Goal: Navigation & Orientation: Understand site structure

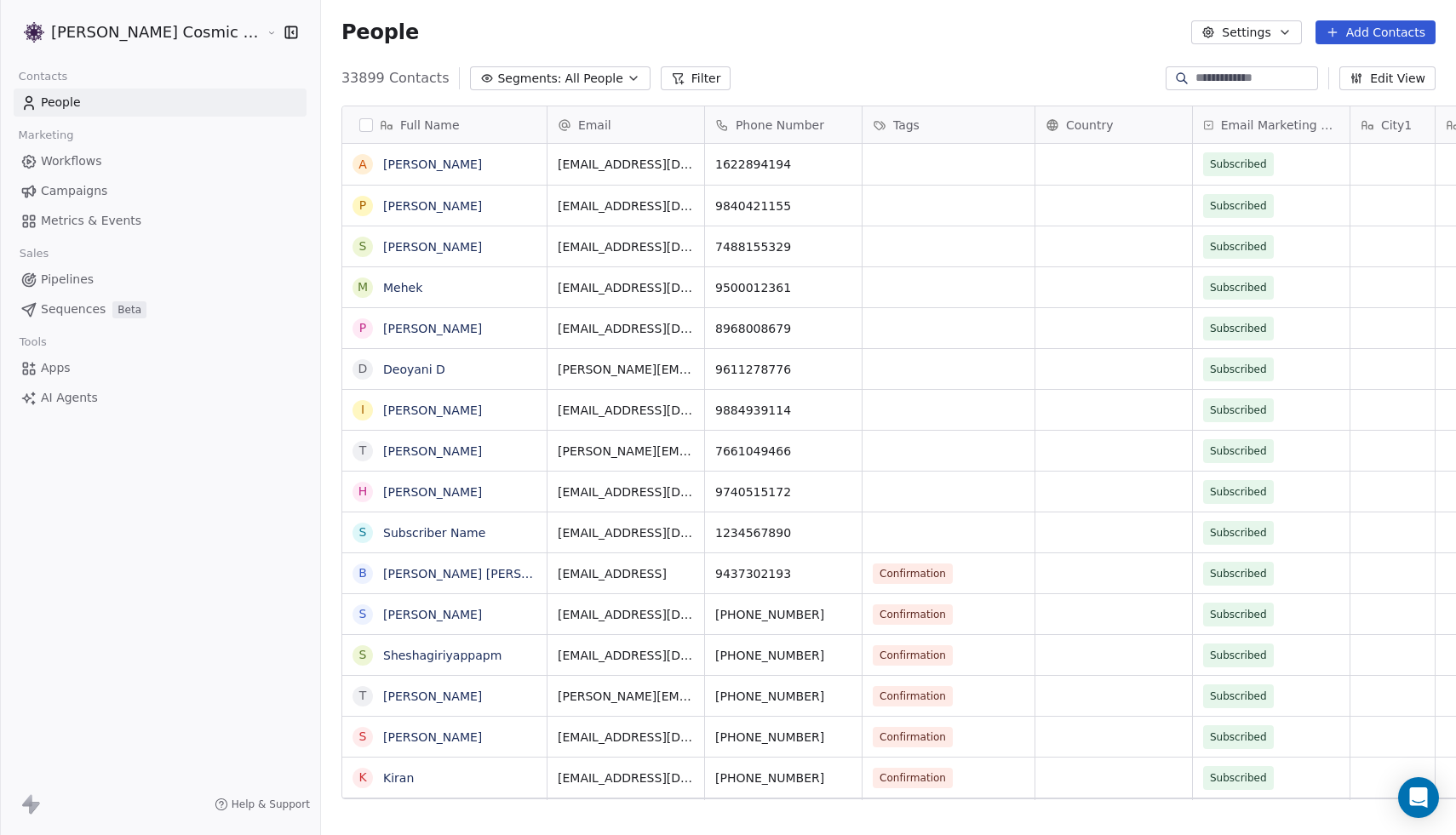
scroll to position [735, 1167]
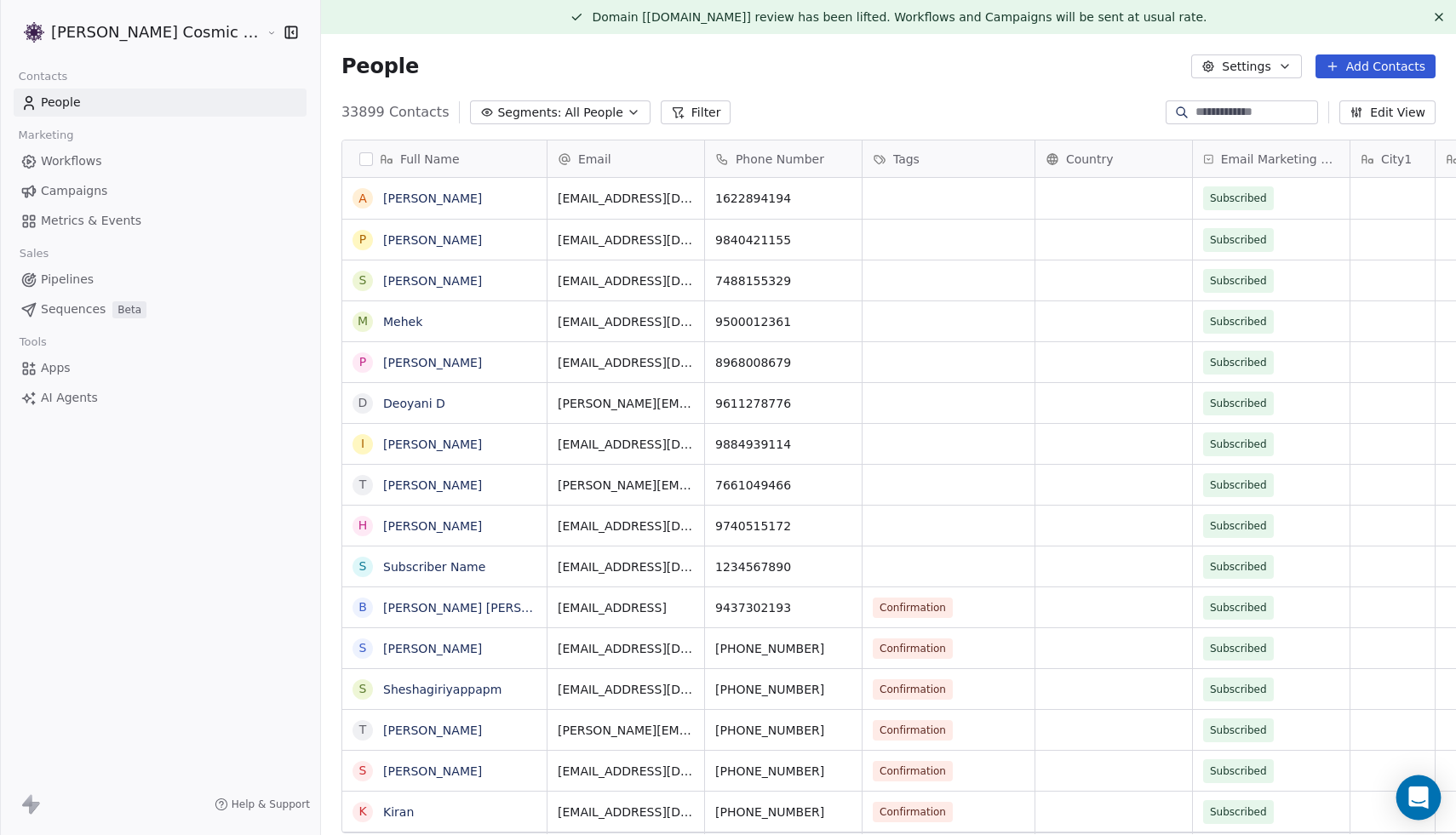
click at [1415, 803] on icon "Open Intercom Messenger" at bounding box center [1417, 797] width 19 height 22
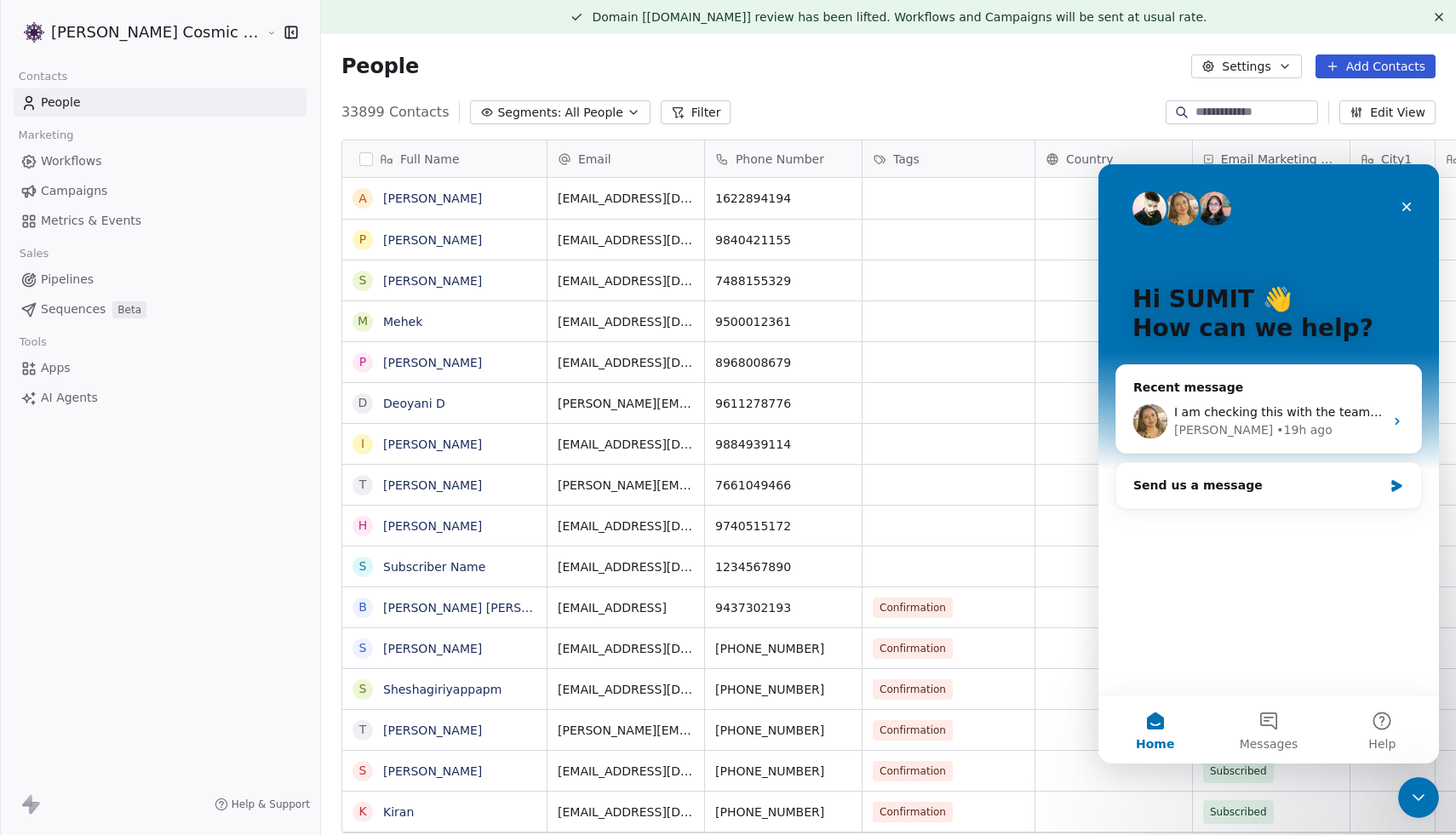
scroll to position [0, 0]
click at [1411, 200] on icon "Close" at bounding box center [1406, 206] width 14 height 14
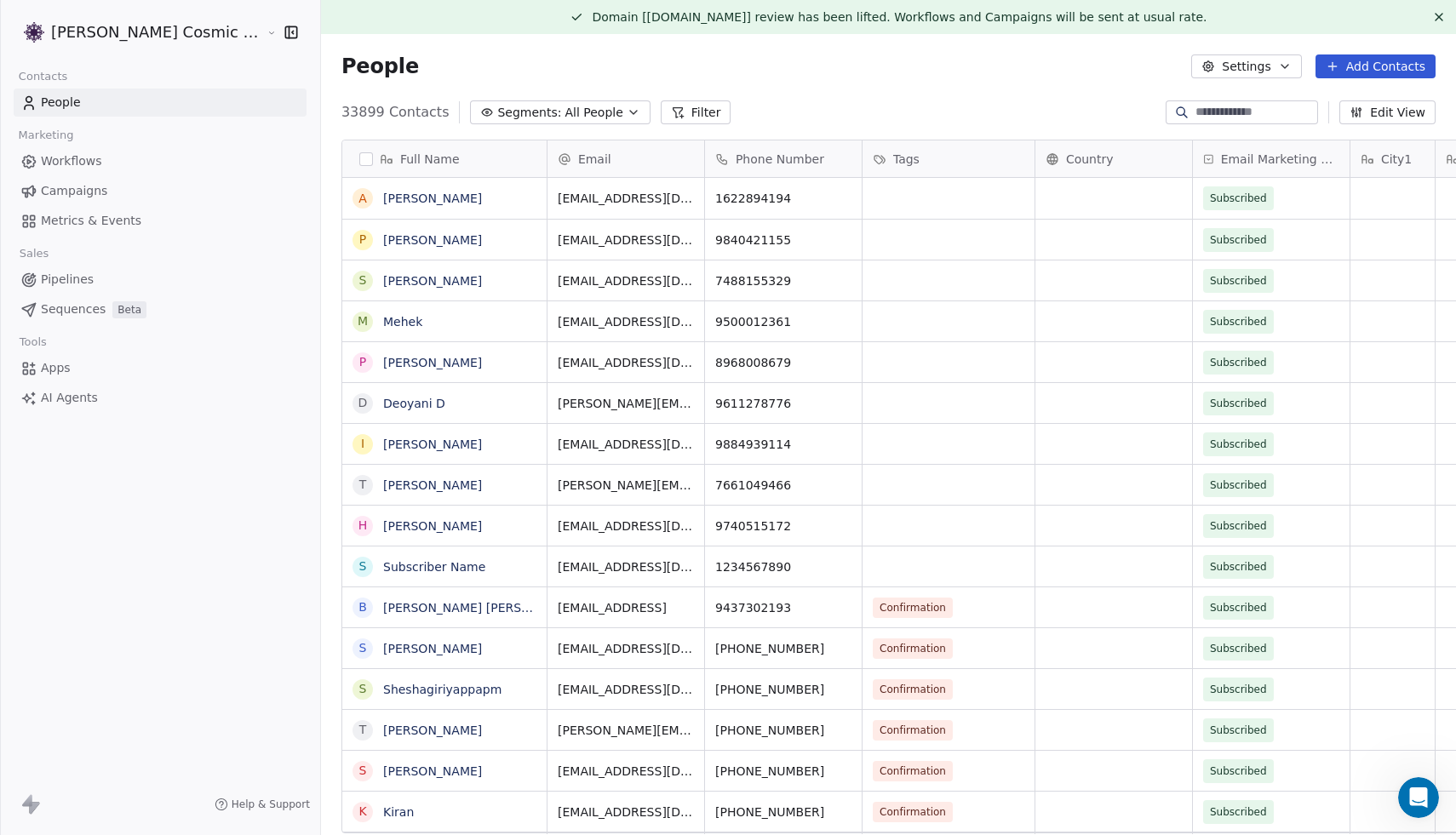
click at [93, 193] on span "Campaigns" at bounding box center [74, 191] width 66 height 18
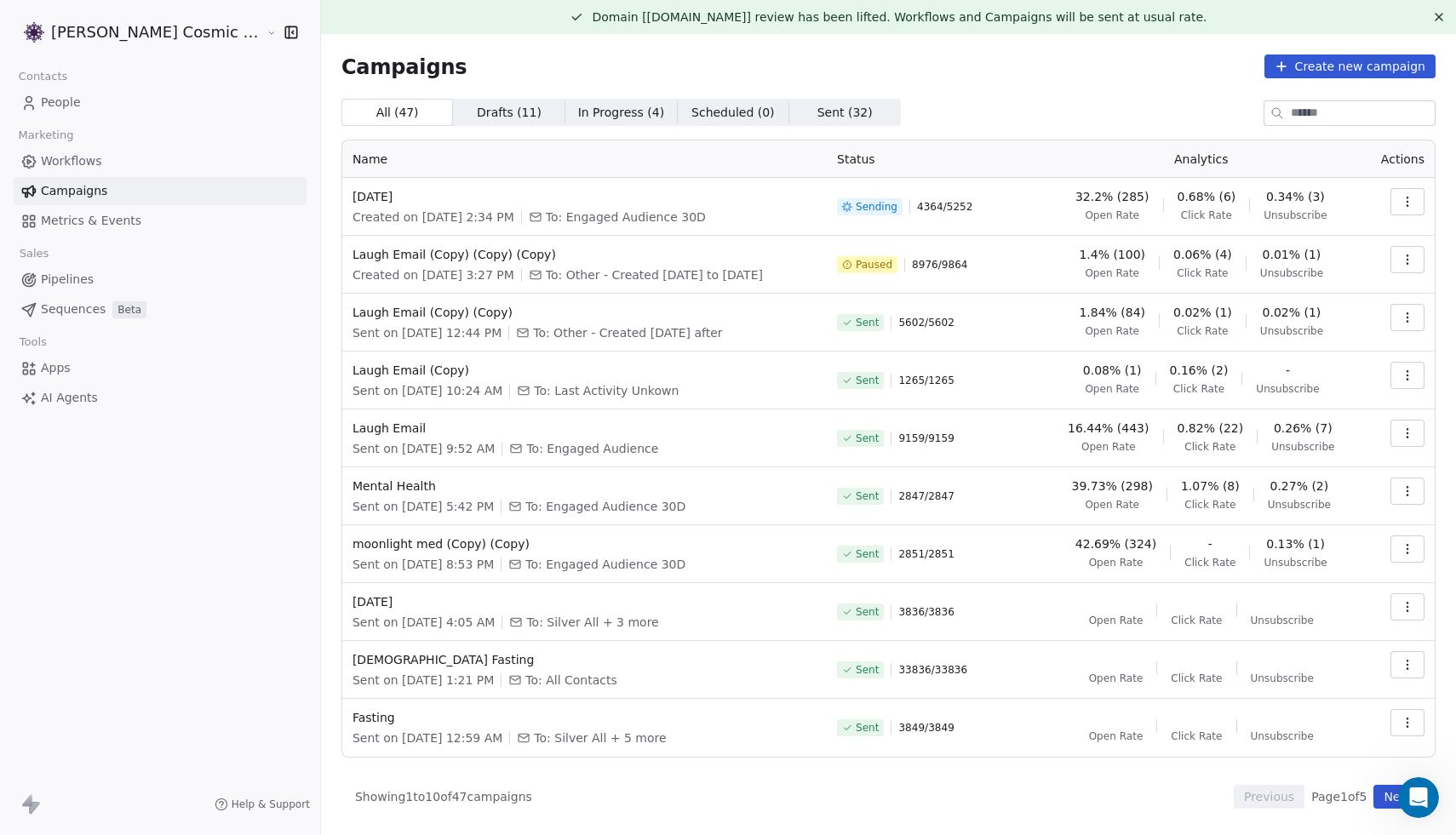
click at [83, 159] on span "Workflows" at bounding box center [71, 160] width 61 height 18
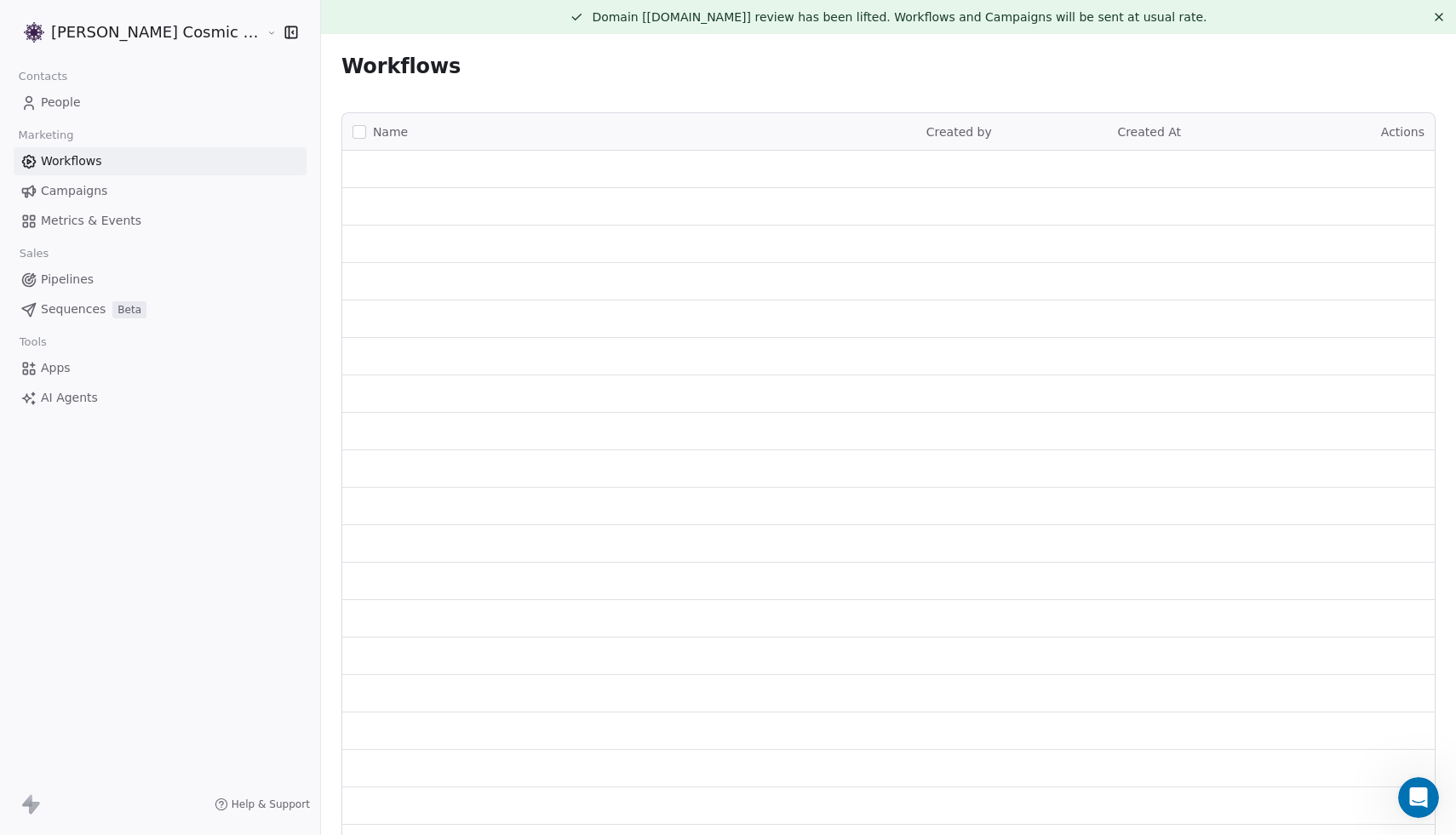
click at [80, 100] on link "People" at bounding box center [160, 102] width 293 height 28
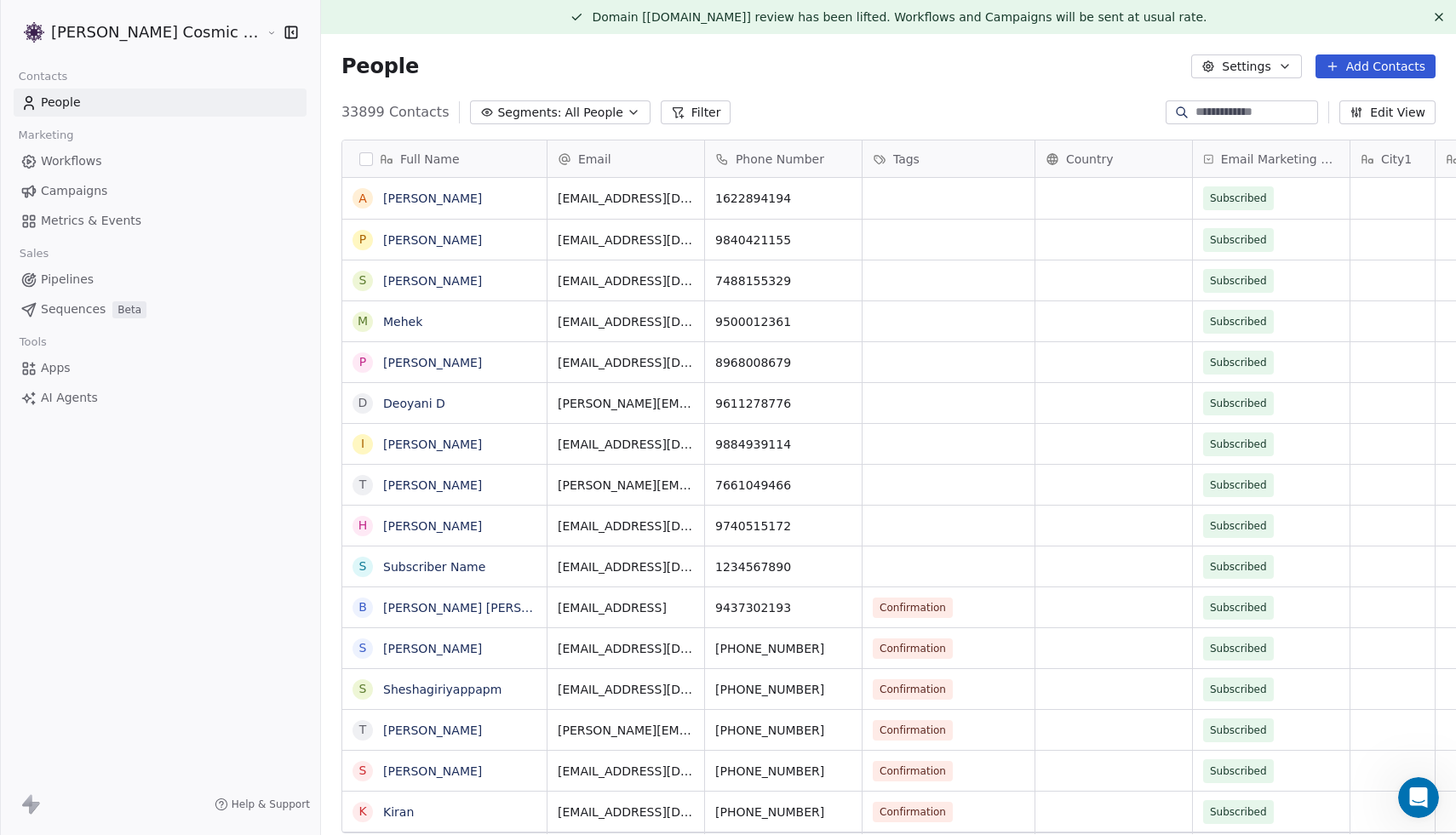
scroll to position [735, 1167]
